Goal: Book appointment/travel/reservation

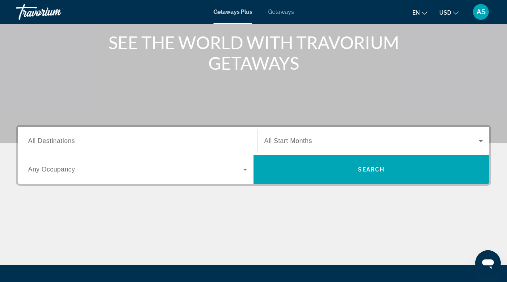
scroll to position [103, 0]
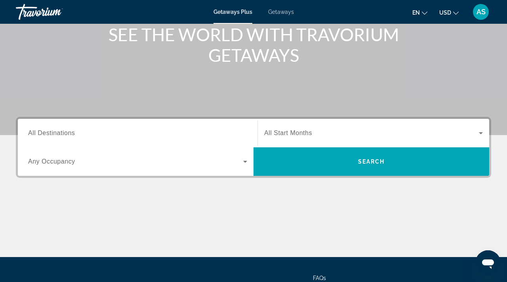
click at [285, 10] on span "Getaways" at bounding box center [281, 12] width 26 height 6
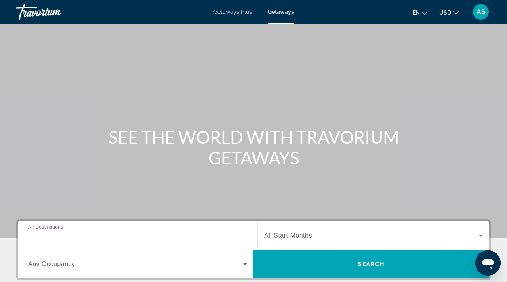
click at [43, 231] on div "Destination All Destinations" at bounding box center [137, 236] width 219 height 23
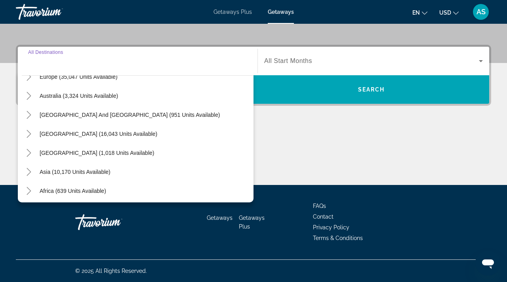
scroll to position [128, 0]
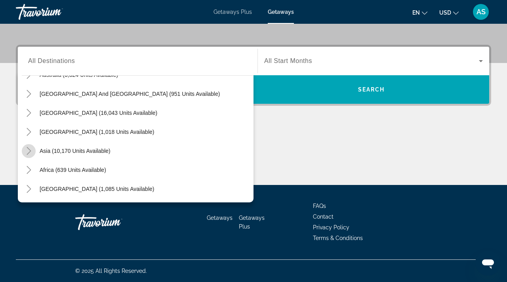
click at [29, 151] on icon "Toggle Asia (10,170 units available)" at bounding box center [29, 151] width 8 height 8
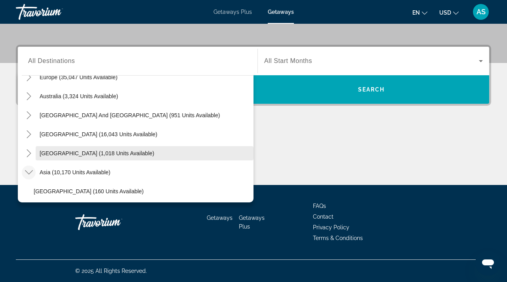
scroll to position [101, 0]
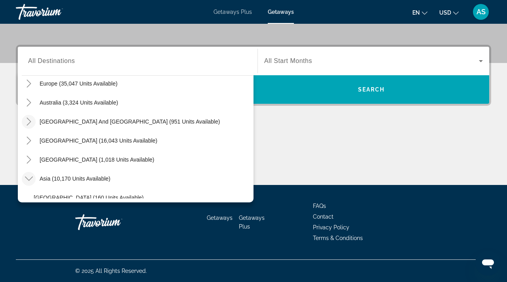
click at [32, 119] on icon "Toggle South Pacific and Oceania (951 units available)" at bounding box center [29, 122] width 8 height 8
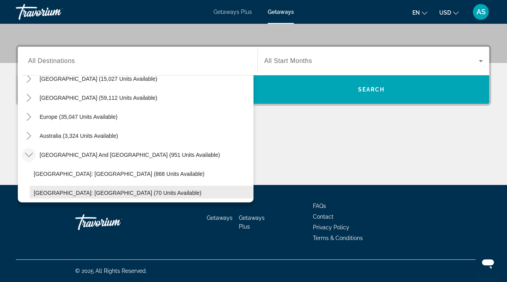
scroll to position [71, 0]
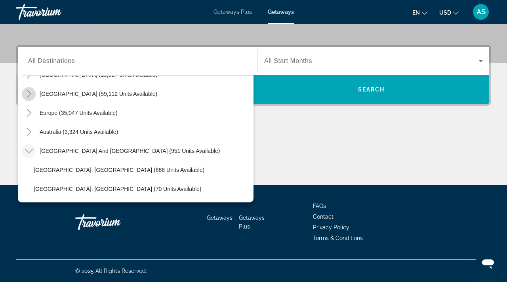
click at [27, 93] on icon "Toggle Caribbean & Atlantic Islands (59,112 units available)" at bounding box center [29, 94] width 8 height 8
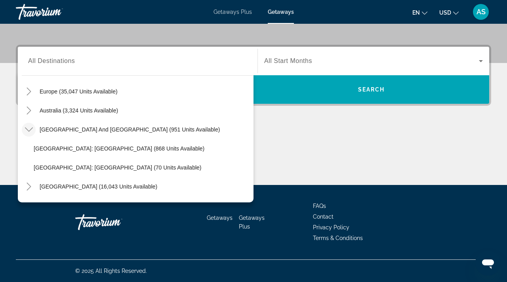
scroll to position [360, 0]
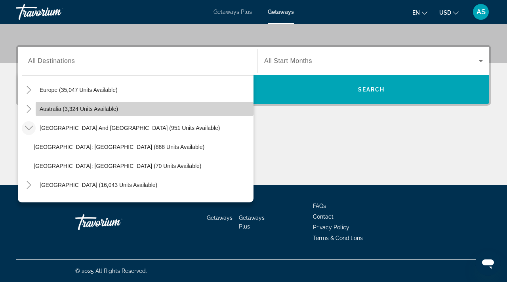
click at [41, 106] on span "Australia (3,324 units available)" at bounding box center [79, 109] width 78 height 6
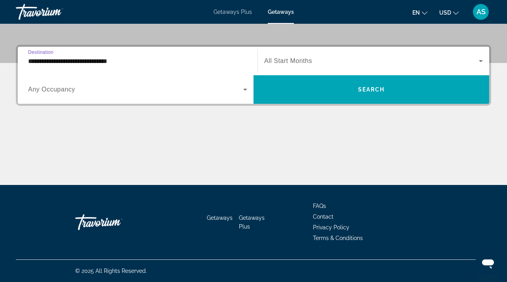
click at [38, 66] on div "**********" at bounding box center [137, 61] width 219 height 23
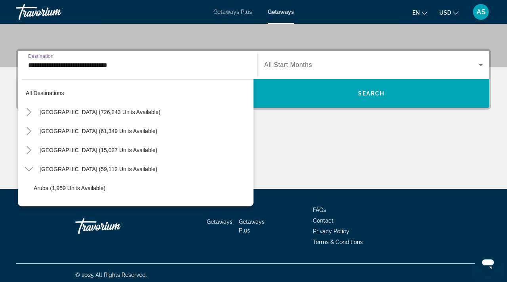
scroll to position [332, 0]
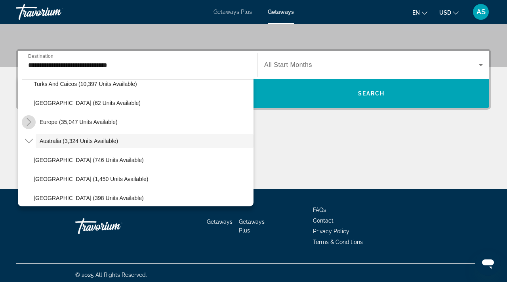
click at [29, 121] on icon "Toggle Europe (35,047 units available)" at bounding box center [29, 122] width 8 height 8
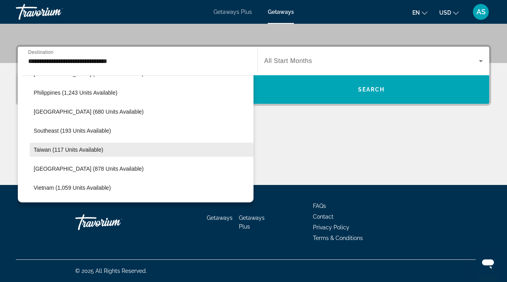
scroll to position [1288, 0]
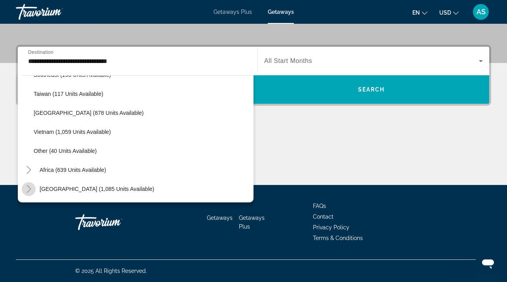
click at [29, 187] on icon "Toggle Middle East (1,085 units available)" at bounding box center [29, 189] width 4 height 8
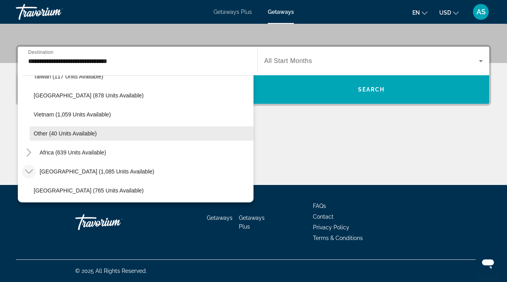
scroll to position [1310, 0]
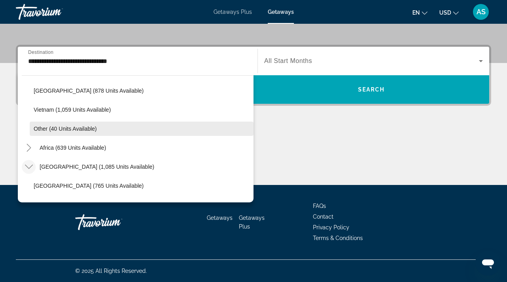
click at [40, 124] on span "Search widget" at bounding box center [142, 128] width 224 height 19
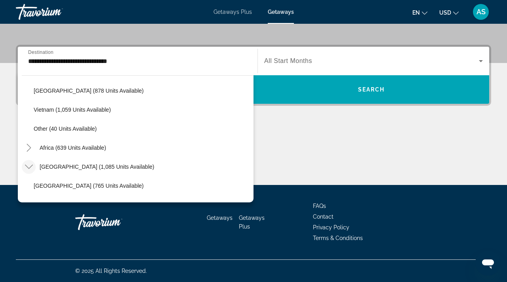
type input "**********"
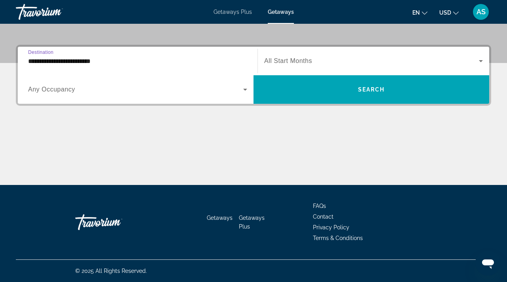
click at [35, 61] on input "**********" at bounding box center [137, 62] width 219 height 10
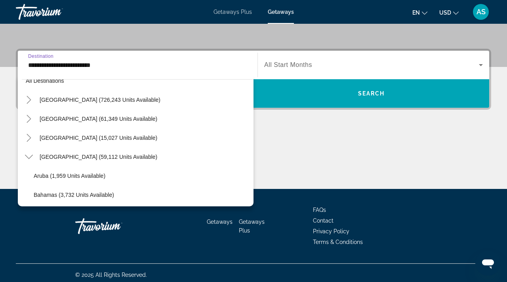
scroll to position [10, 0]
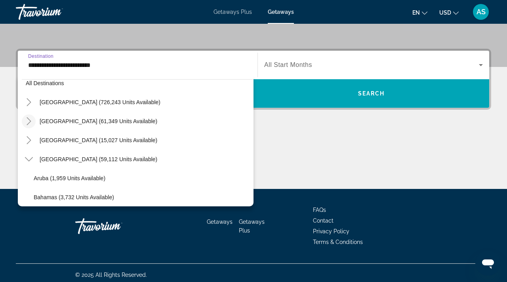
click at [29, 118] on icon "Toggle Mexico (61,349 units available)" at bounding box center [29, 121] width 8 height 8
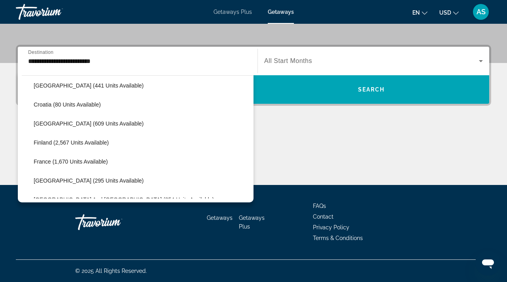
scroll to position [625, 0]
